Goal: Task Accomplishment & Management: Use online tool/utility

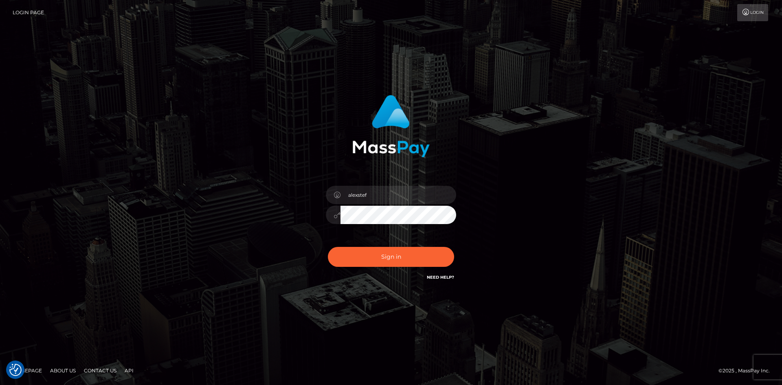
click at [383, 254] on button "Sign in" at bounding box center [391, 257] width 126 height 20
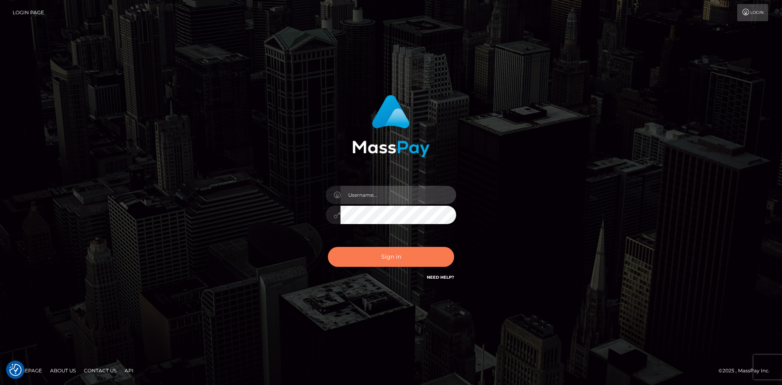
type input "alexstef"
click at [378, 254] on button "Sign in" at bounding box center [391, 257] width 126 height 20
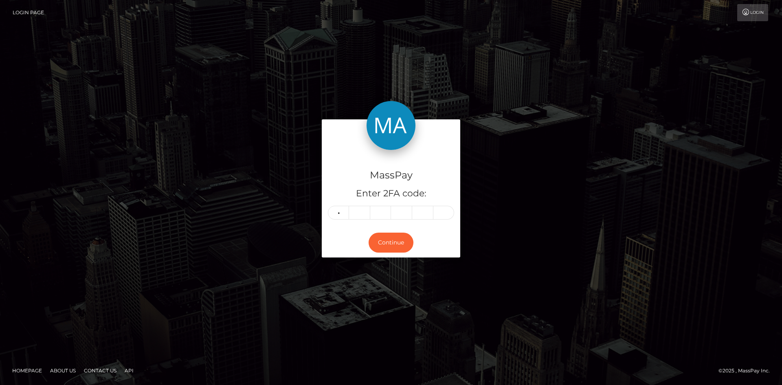
type input "0"
type input "3"
type input "8"
type input "2"
type input "6"
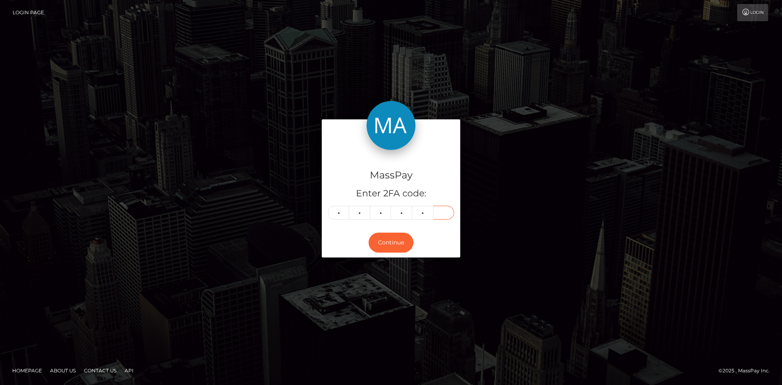
type input "4"
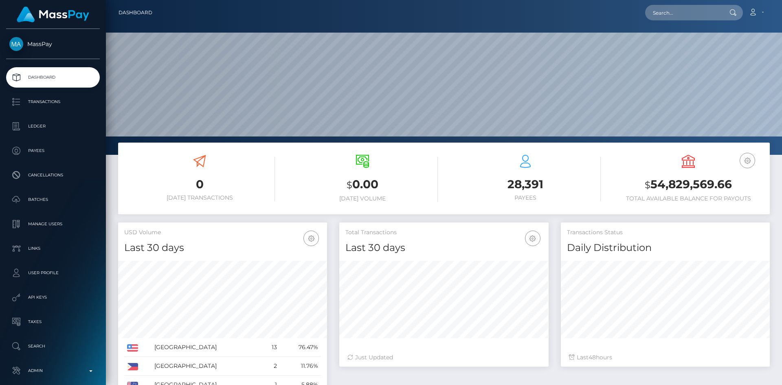
scroll to position [145, 209]
drag, startPoint x: 694, startPoint y: 10, endPoint x: 646, endPoint y: 17, distance: 48.5
click at [693, 10] on input "text" at bounding box center [683, 12] width 77 height 15
paste input "poact_BjZyo0jCGQZ5"
type input "poact_BjZyo0jCGQZ5"
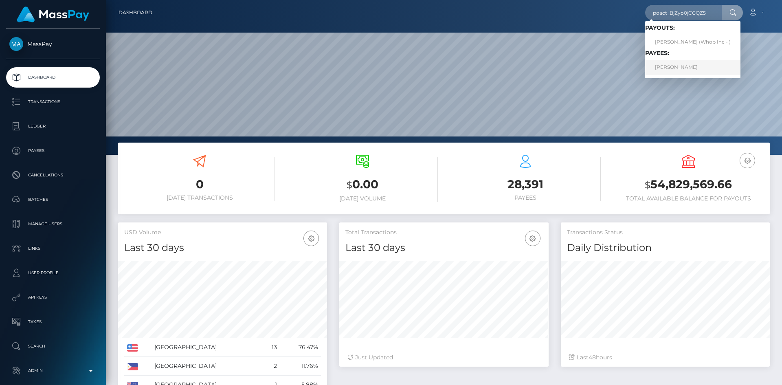
click at [686, 68] on link "ONTOR DAS" at bounding box center [692, 67] width 95 height 15
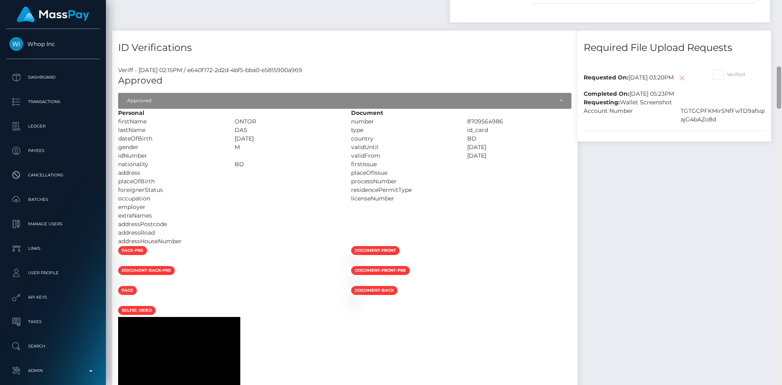
scroll to position [459, 0]
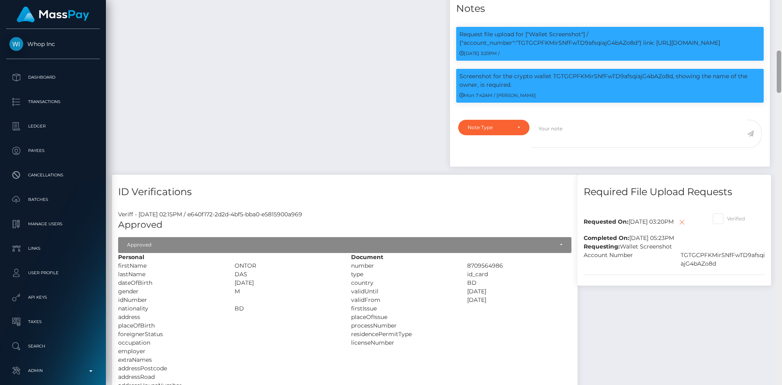
drag, startPoint x: 779, startPoint y: 39, endPoint x: 777, endPoint y: 85, distance: 46.1
click at [777, 85] on div at bounding box center [779, 192] width 6 height 385
click at [572, 89] on p "Screenshot for the crypto wallet TGTGCPFKMirSNfFwTD9afsqiajG4bAZo8d, showing th…" at bounding box center [610, 80] width 301 height 17
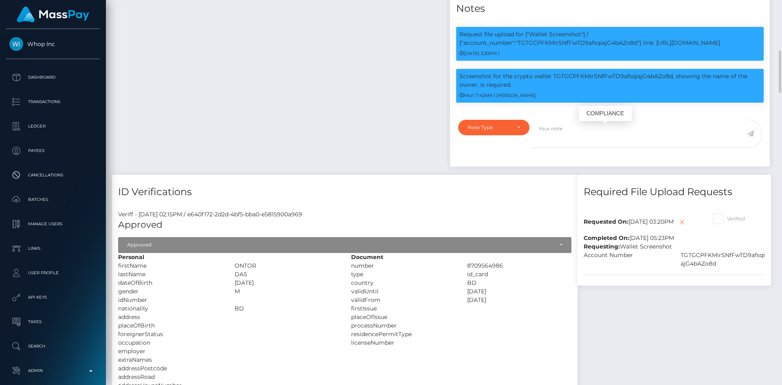
copy p "TGTGCPFKMirSNfFwTD9afsqiajG4bAZo8d"
drag, startPoint x: 466, startPoint y: 130, endPoint x: 522, endPoint y: 139, distance: 56.4
click at [522, 89] on p "Screenshot for the crypto wallet TGTGCPFKMirSNfFwTD9afsqiajG4bAZo8d, showing th…" at bounding box center [610, 80] width 301 height 17
copy p "Screenshot for the crypto wallet TGTGCPFKMirSNfFwTD9afsqiajG4bAZo8d, showing th…"
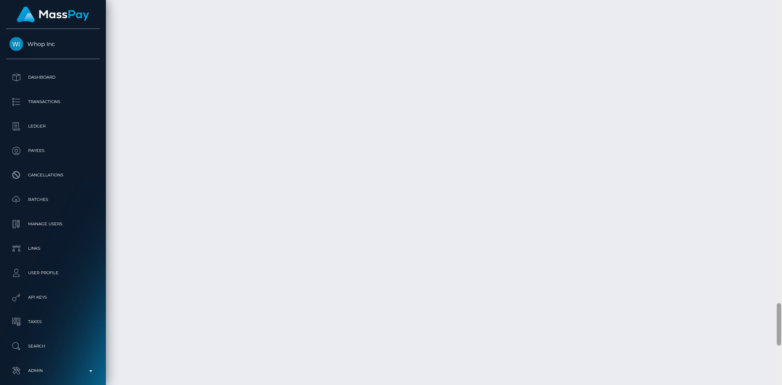
scroll to position [2752, 0]
drag, startPoint x: 779, startPoint y: 78, endPoint x: 732, endPoint y: 319, distance: 246.1
click at [777, 330] on div at bounding box center [779, 324] width 4 height 42
drag, startPoint x: 779, startPoint y: 315, endPoint x: 778, endPoint y: 335, distance: 20.4
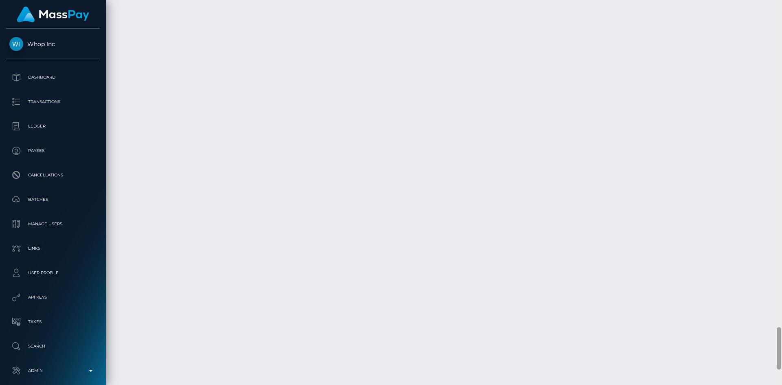
click at [778, 335] on div at bounding box center [779, 348] width 4 height 42
drag, startPoint x: 725, startPoint y: 305, endPoint x: 744, endPoint y: 301, distance: 19.2
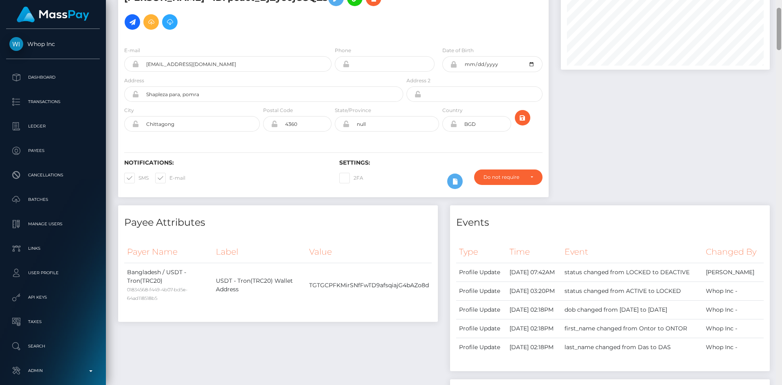
scroll to position [0, 0]
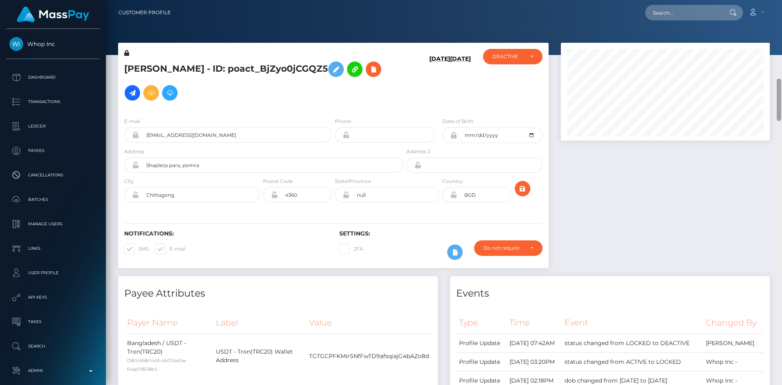
drag, startPoint x: 777, startPoint y: 339, endPoint x: 773, endPoint y: -14, distance: 353.7
click at [773, 0] on html "Whop Inc Dashboard Transactions Ledger Payees Cancellations Links" at bounding box center [391, 192] width 782 height 385
click at [671, 13] on input "text" at bounding box center [683, 12] width 77 height 15
paste input "poact_g87E8DCwV7iq"
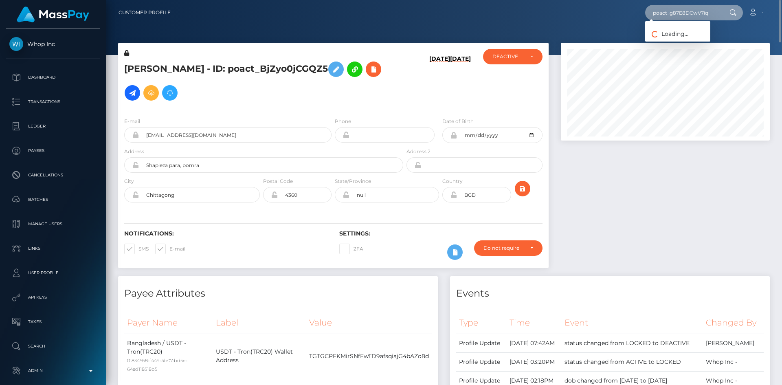
type input "poact_g87E8DCwV7iq"
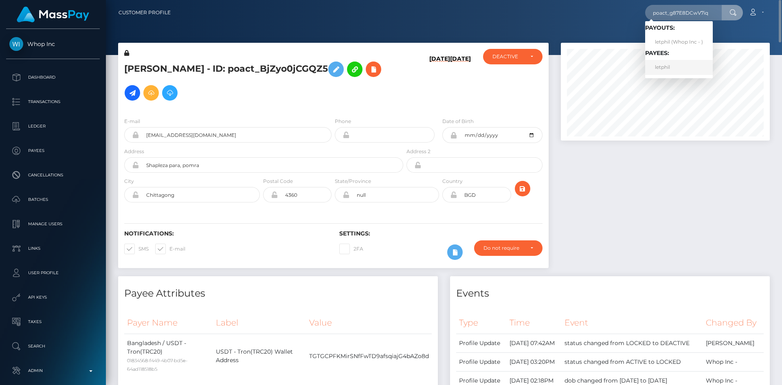
click at [666, 67] on link "letphil" at bounding box center [679, 67] width 68 height 15
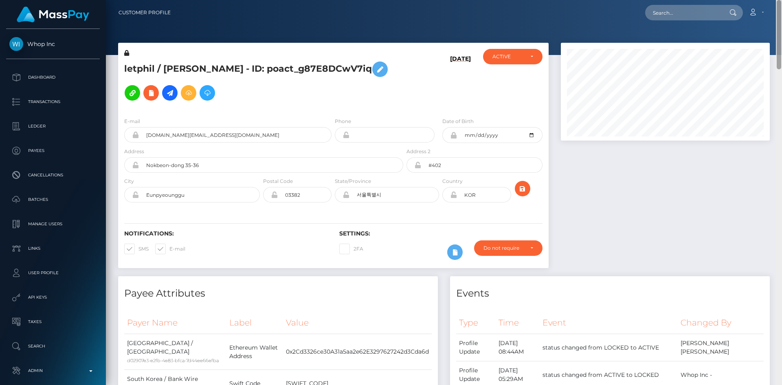
drag, startPoint x: 780, startPoint y: 57, endPoint x: 630, endPoint y: 11, distance: 157.0
click at [779, 0] on html "Whop Inc Dashboard Transactions Ledger Payees Cancellations Links" at bounding box center [391, 192] width 782 height 385
click at [175, 88] on icon at bounding box center [170, 93] width 10 height 10
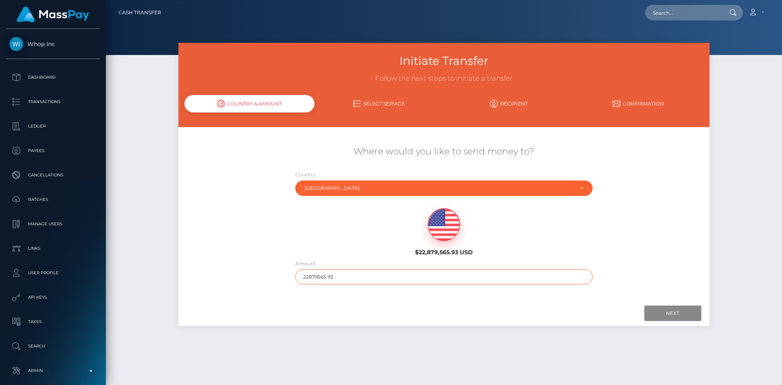
click at [371, 278] on input "22879565.93" at bounding box center [443, 276] width 297 height 15
type input "200"
click at [678, 314] on input "Next" at bounding box center [673, 313] width 57 height 15
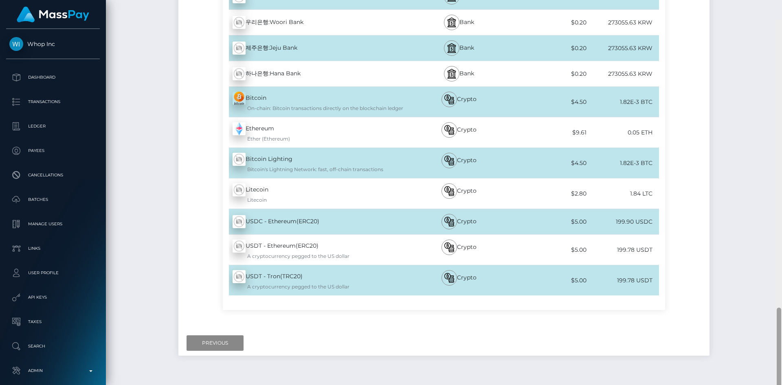
scroll to position [1139, 0]
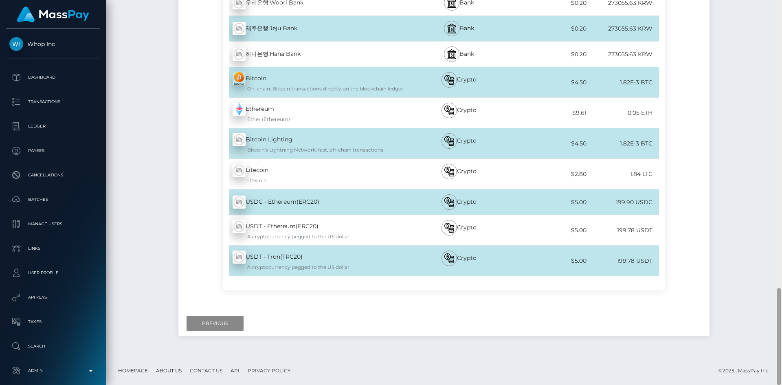
drag, startPoint x: 780, startPoint y: 114, endPoint x: 416, endPoint y: 358, distance: 438.3
click at [760, 385] on html "Whop Inc Dashboard Transactions Ledger Payees Cancellations Links" at bounding box center [391, 192] width 782 height 385
click at [219, 325] on input "Previous" at bounding box center [215, 323] width 57 height 15
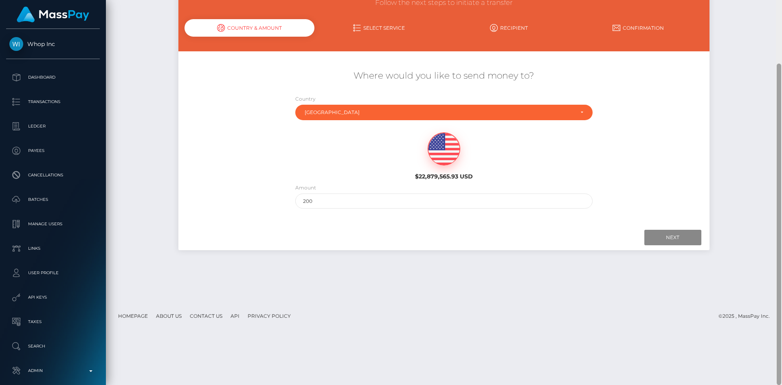
scroll to position [0, 0]
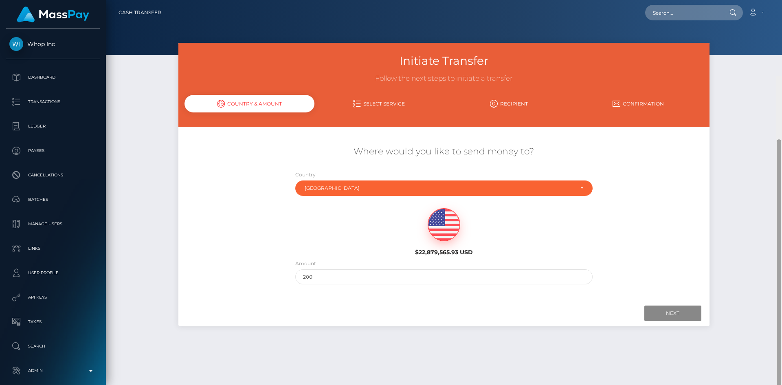
drag, startPoint x: 778, startPoint y: 350, endPoint x: 782, endPoint y: -35, distance: 385.1
click at [782, 0] on html "Whop Inc Dashboard Transactions Ledger Payees Cancellations Links" at bounding box center [391, 192] width 782 height 385
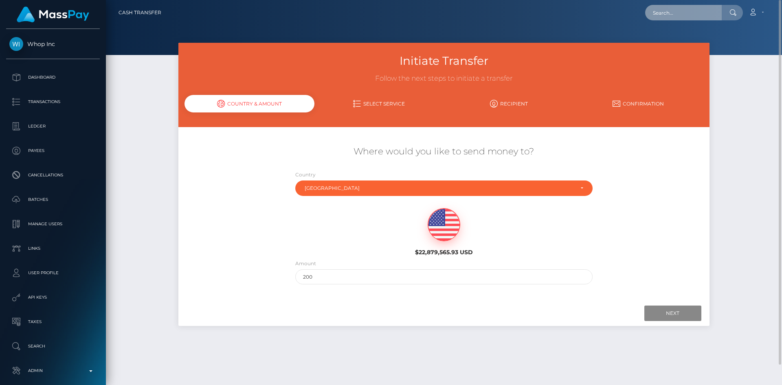
drag, startPoint x: 703, startPoint y: 17, endPoint x: 693, endPoint y: 17, distance: 9.8
click at [702, 17] on input "text" at bounding box center [683, 12] width 77 height 15
paste input "poact_CGMenR5bMlyO"
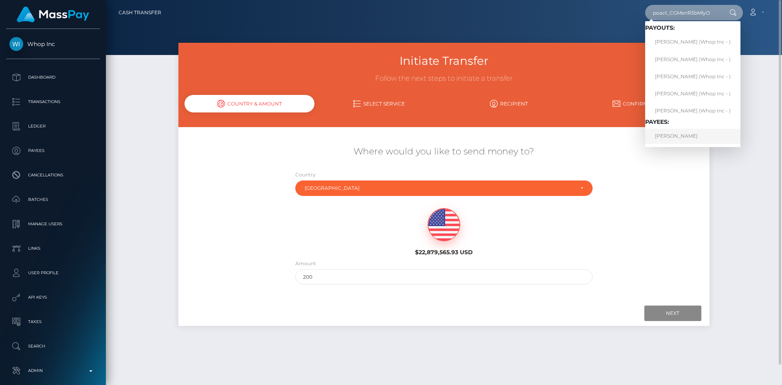
type input "poact_CGMenR5bMlyO"
click at [686, 133] on link "TAFADZWA GOMO" at bounding box center [692, 136] width 95 height 15
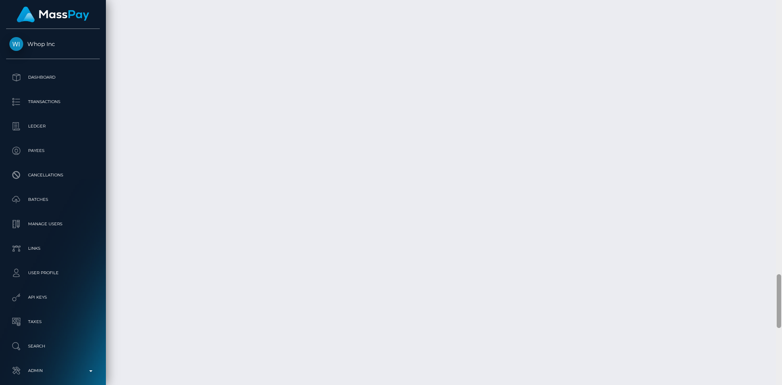
drag, startPoint x: 779, startPoint y: 47, endPoint x: 626, endPoint y: 328, distance: 320.5
click at [753, 356] on div "Customer Profile Loading... Loading..." at bounding box center [444, 192] width 676 height 385
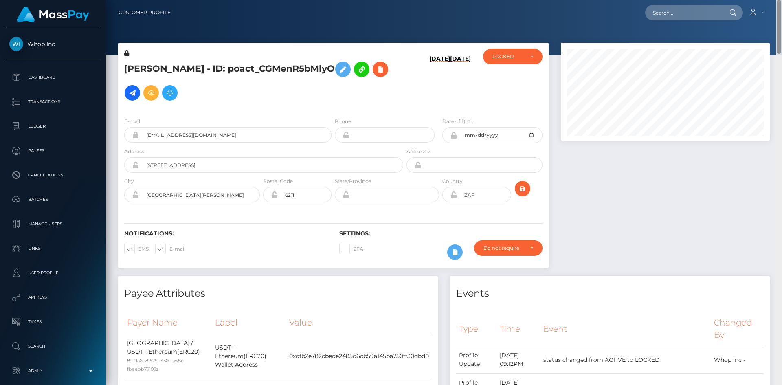
drag, startPoint x: 779, startPoint y: 299, endPoint x: 782, endPoint y: -35, distance: 334.5
click at [782, 0] on html "Whop Inc Dashboard Transactions Ledger Payees Cancellations Links" at bounding box center [391, 192] width 782 height 385
click at [685, 13] on input "text" at bounding box center [683, 12] width 77 height 15
paste input "stac_dsvmR5YMFwoMS"
click at [663, 12] on input "stac_dsvmR5YMFwoMS" at bounding box center [683, 12] width 77 height 15
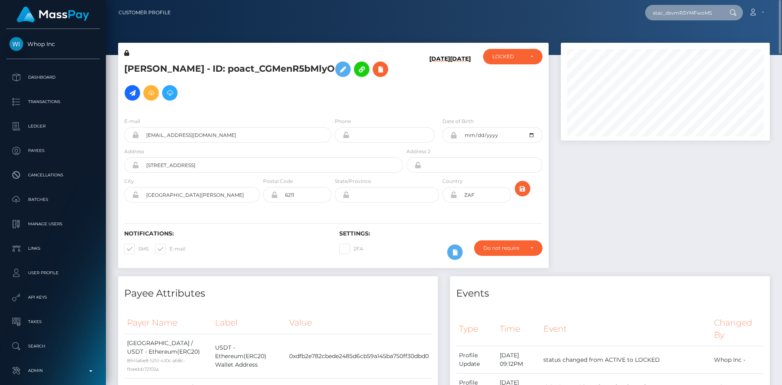
paste input "804568437404758016"
type input "804568437404758016"
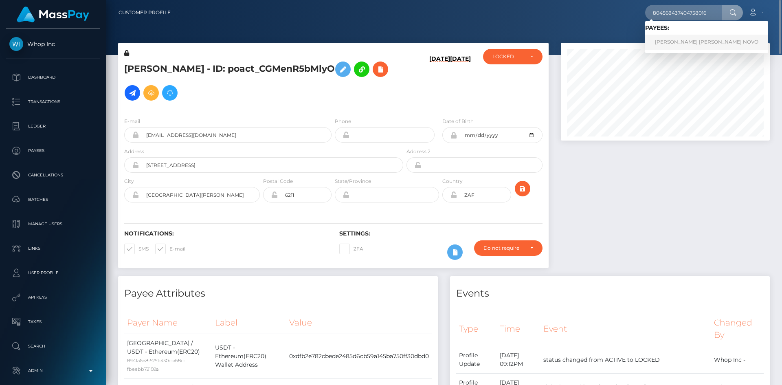
drag, startPoint x: 670, startPoint y: 44, endPoint x: 660, endPoint y: 43, distance: 10.7
click at [670, 44] on link "Elena Catalina JIMENEZ NOVO" at bounding box center [706, 42] width 123 height 15
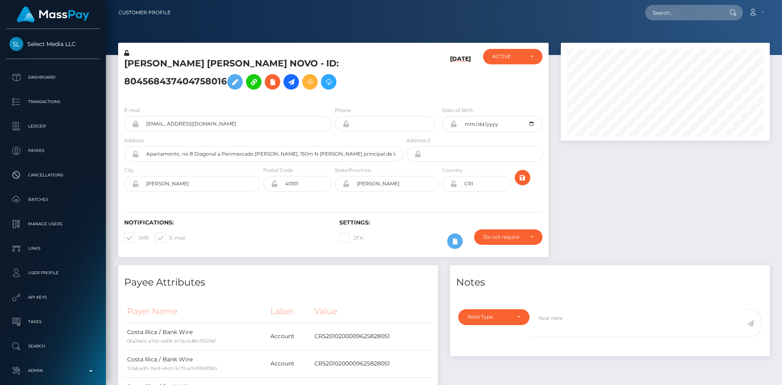
scroll to position [98, 209]
click at [286, 86] on icon at bounding box center [291, 82] width 10 height 10
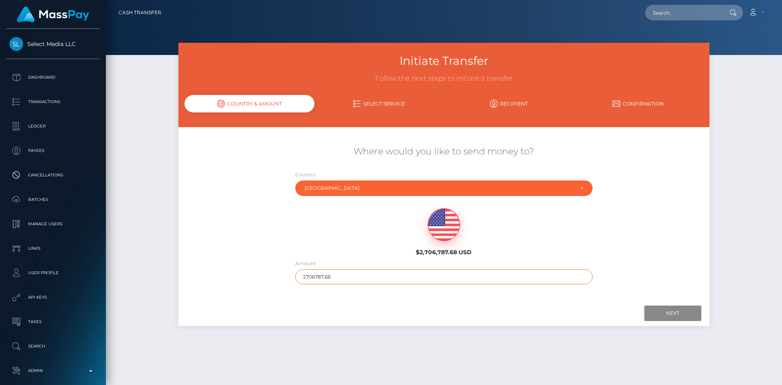
drag, startPoint x: 357, startPoint y: 277, endPoint x: 263, endPoint y: 272, distance: 94.3
click at [263, 272] on div "Where would you like to send money to? Country Abkhazia Afghanistan Albania Alg…" at bounding box center [443, 214] width 531 height 147
type input "200"
drag, startPoint x: 670, startPoint y: 321, endPoint x: 665, endPoint y: 313, distance: 10.6
click at [670, 320] on div "Next Finish Previous" at bounding box center [443, 313] width 531 height 25
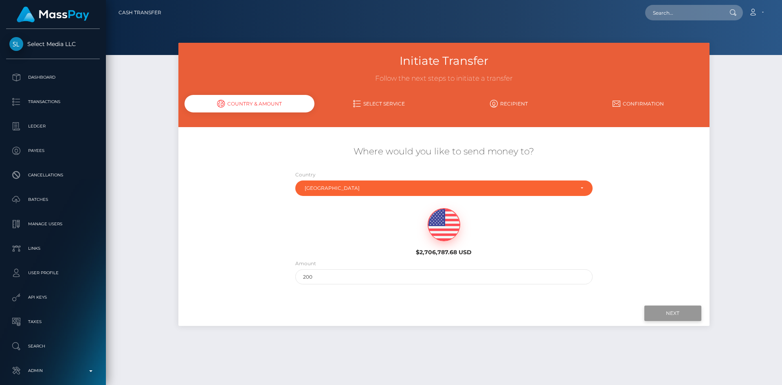
click at [674, 314] on input "Next" at bounding box center [673, 313] width 57 height 15
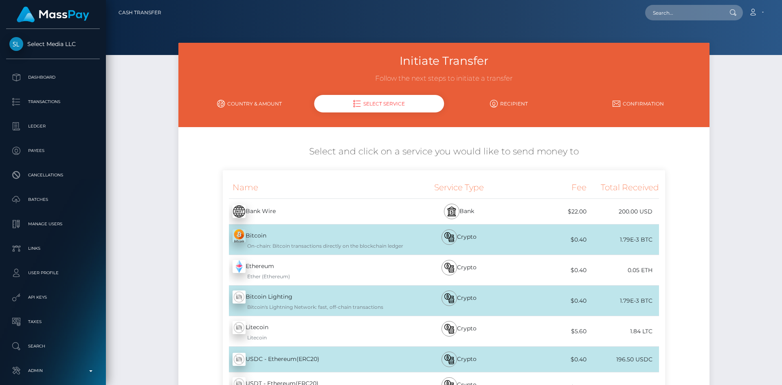
scroll to position [122, 0]
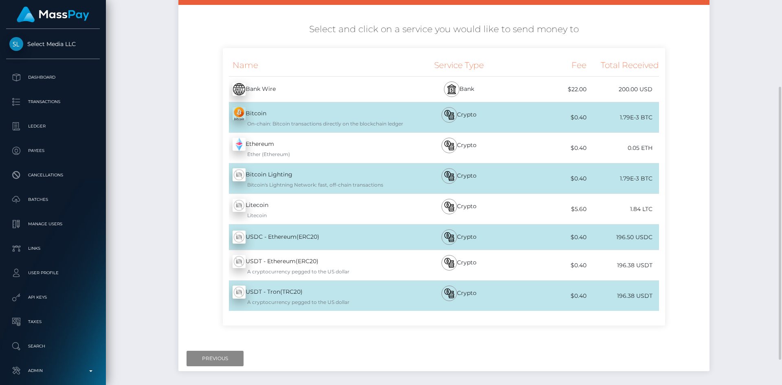
click at [277, 89] on div "Bank Wire - USD" at bounding box center [314, 89] width 182 height 23
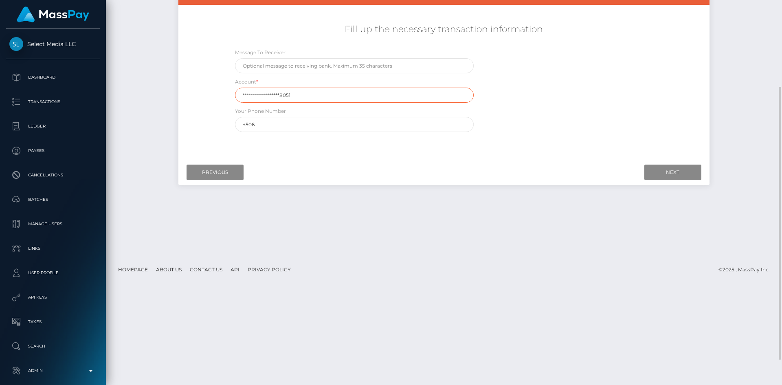
click at [312, 97] on input "**********" at bounding box center [354, 95] width 239 height 15
click at [197, 107] on div "Fill up the necessary transaction information Message To Receiver Account * You…" at bounding box center [443, 77] width 531 height 117
click at [227, 174] on input "Previous" at bounding box center [215, 172] width 57 height 15
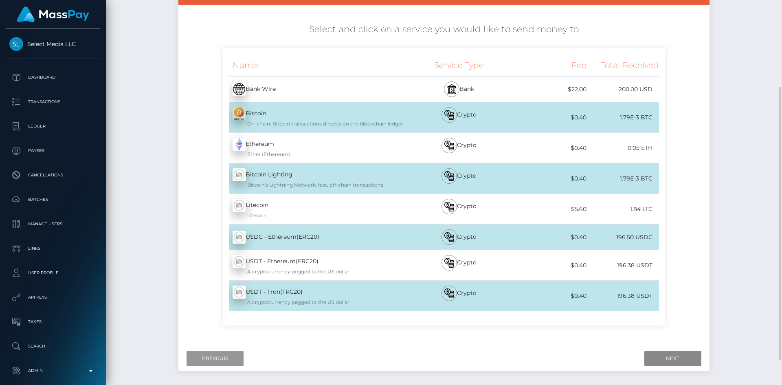
click at [213, 361] on input "Previous" at bounding box center [215, 358] width 57 height 15
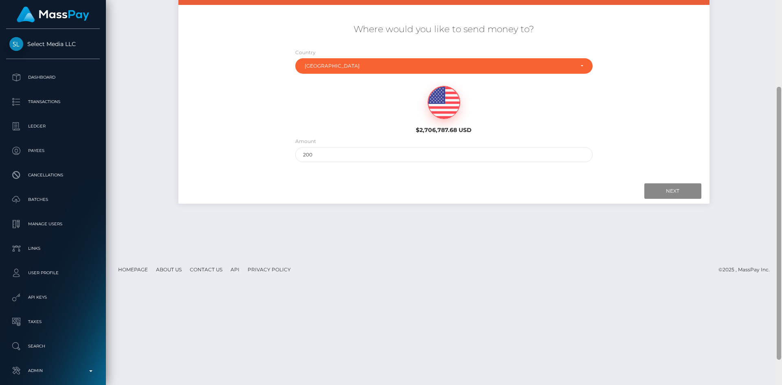
scroll to position [0, 0]
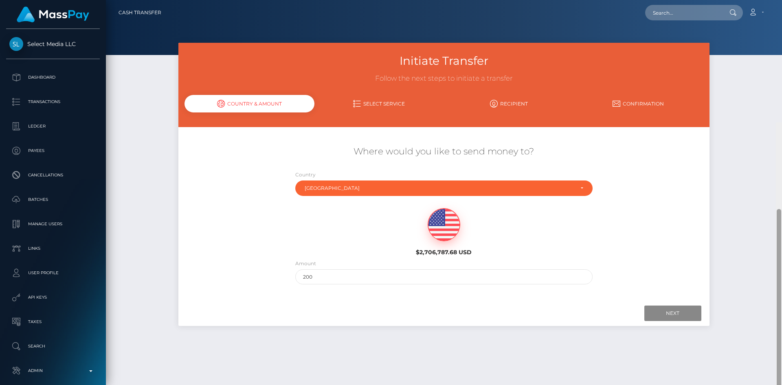
drag, startPoint x: 779, startPoint y: 206, endPoint x: 781, endPoint y: 90, distance: 116.6
click at [782, 122] on div at bounding box center [779, 314] width 6 height 385
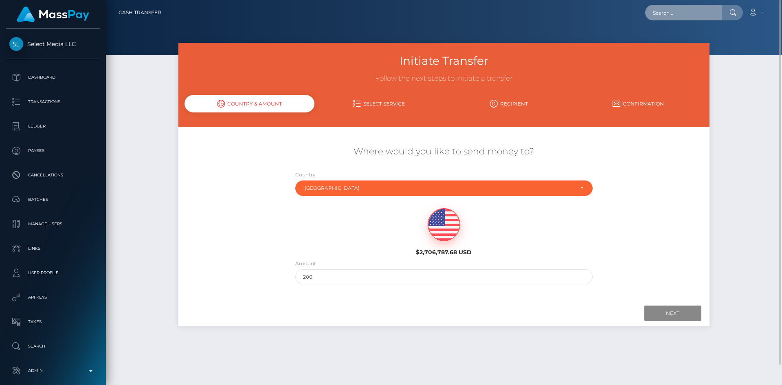
click at [683, 13] on input "text" at bounding box center [683, 12] width 77 height 15
paste input "804568437404758016"
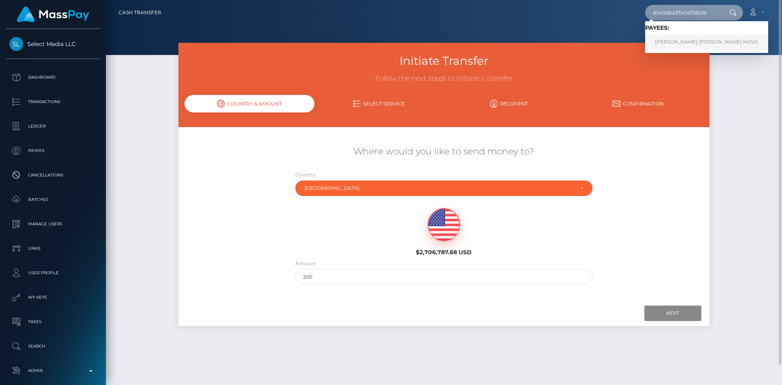
type input "804568437404758016"
click at [681, 45] on link "Elena Catalina JIMENEZ NOVO" at bounding box center [706, 42] width 123 height 15
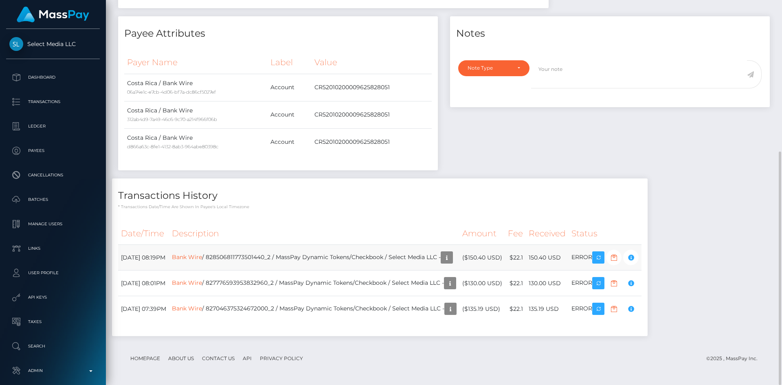
scroll to position [98, 209]
click at [202, 256] on link "Bank Wire" at bounding box center [187, 256] width 30 height 7
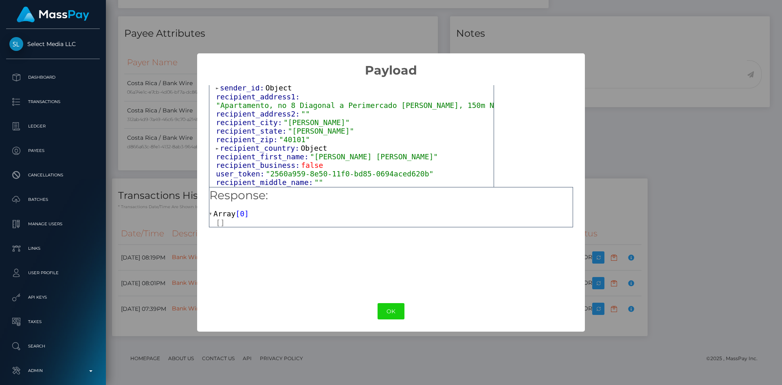
scroll to position [520, 0]
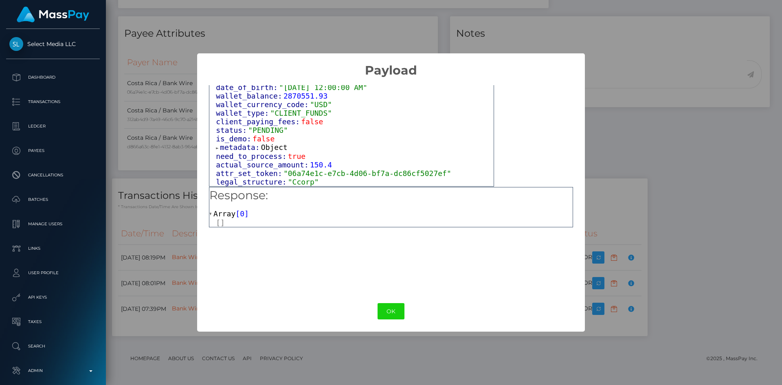
click at [655, 132] on div "× Payload Output: Object attrs: Array [ 2 ] data_attributes: Object payer_data:…" at bounding box center [391, 192] width 782 height 385
click at [387, 311] on button "OK" at bounding box center [391, 311] width 27 height 17
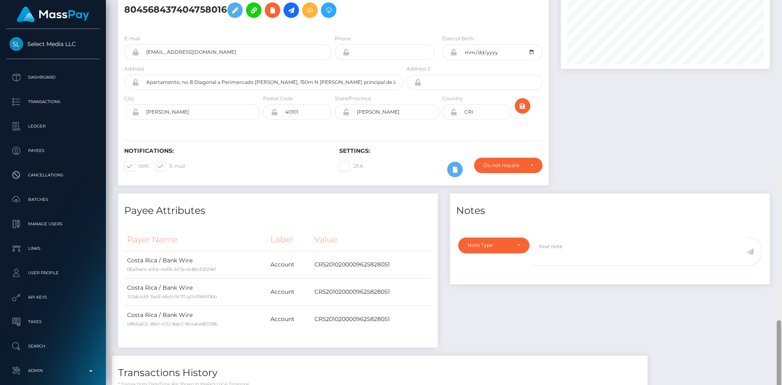
scroll to position [14, 0]
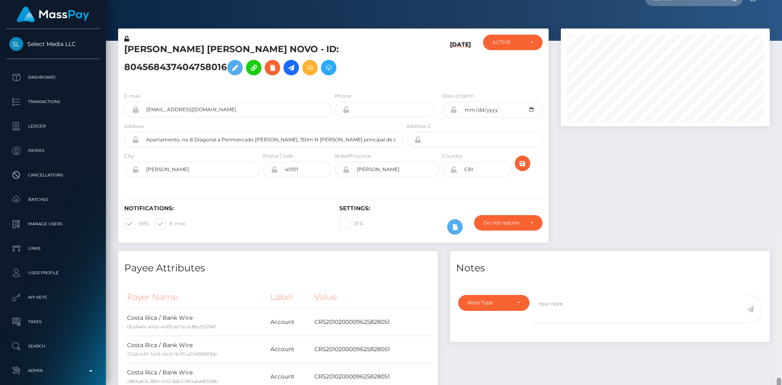
drag, startPoint x: 778, startPoint y: 168, endPoint x: 767, endPoint y: 34, distance: 134.1
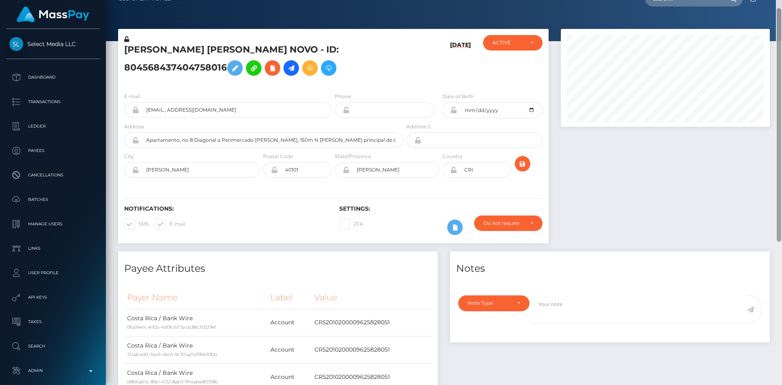
scroll to position [0, 0]
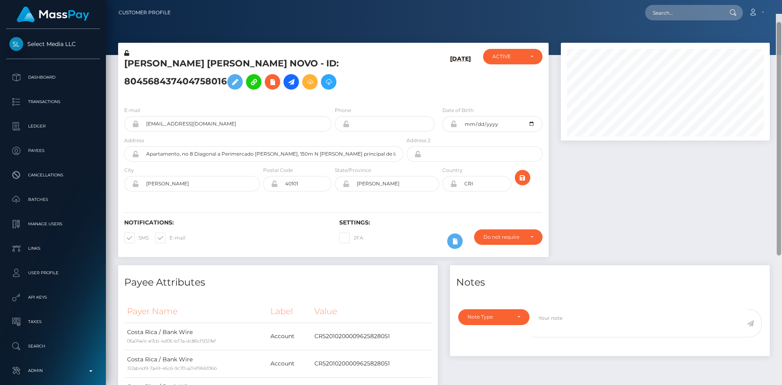
drag, startPoint x: 778, startPoint y: 61, endPoint x: 777, endPoint y: 37, distance: 24.5
click at [777, 38] on div at bounding box center [779, 138] width 4 height 233
drag, startPoint x: 694, startPoint y: 14, endPoint x: 685, endPoint y: 12, distance: 8.9
click at [690, 11] on input "text" at bounding box center [683, 12] width 77 height 15
paste input "nikkigray674@gmail.com"
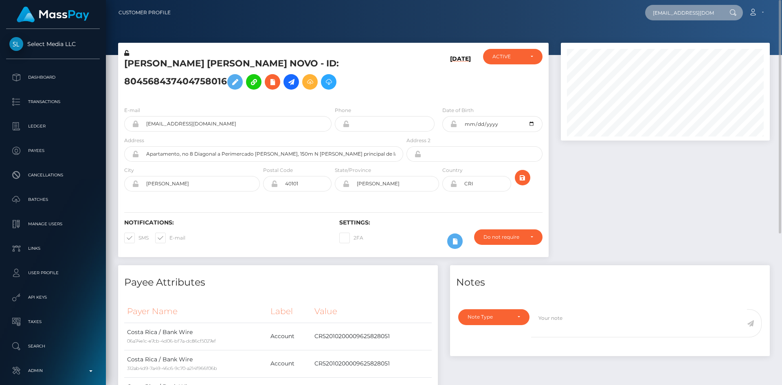
scroll to position [0, 2]
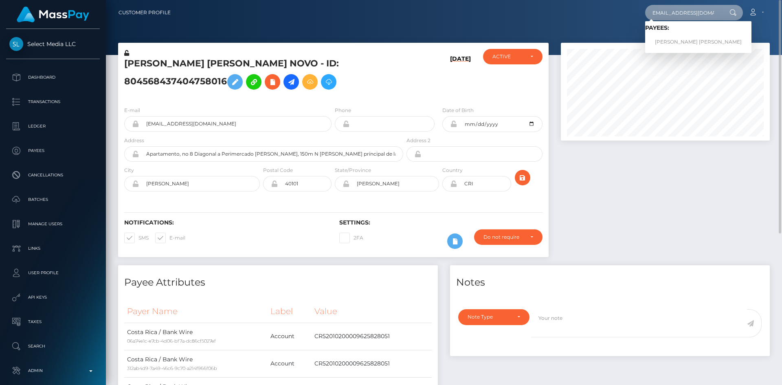
type input "nikkigray674@gmail.com"
click at [667, 38] on link "Abdou Yande Ndoye" at bounding box center [698, 42] width 106 height 15
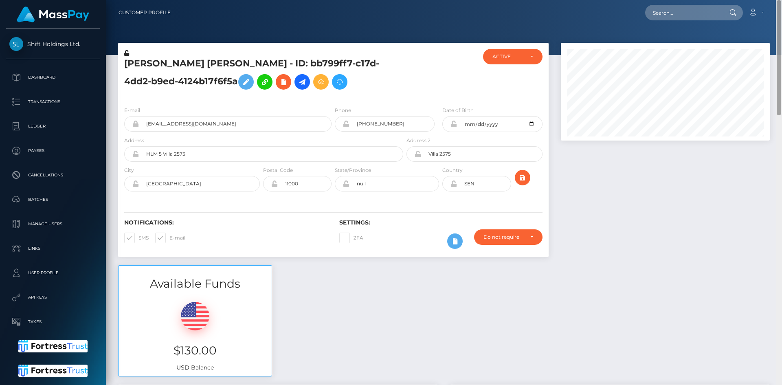
drag, startPoint x: 779, startPoint y: 42, endPoint x: 649, endPoint y: 27, distance: 130.8
click at [782, 8] on div "Customer Profile Loading... Loading..." at bounding box center [444, 192] width 676 height 385
